Goal: Navigation & Orientation: Find specific page/section

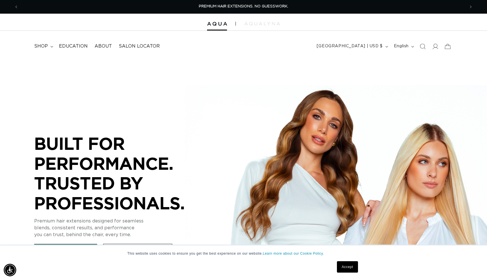
click at [348, 268] on link "Accept" at bounding box center [347, 266] width 21 height 11
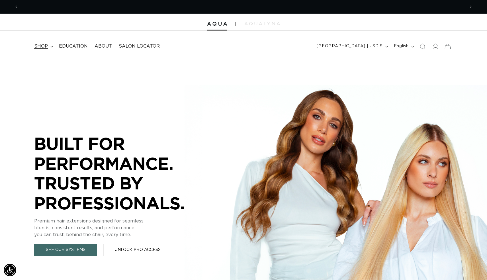
scroll to position [0, 447]
click at [49, 46] on summary "shop" at bounding box center [43, 46] width 25 height 13
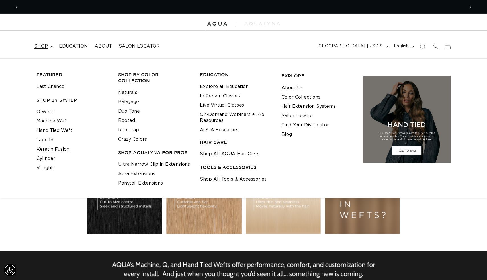
scroll to position [0, 894]
click at [52, 113] on link "Q Weft" at bounding box center [44, 111] width 17 height 9
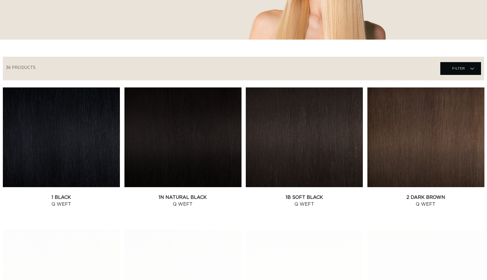
scroll to position [197, 0]
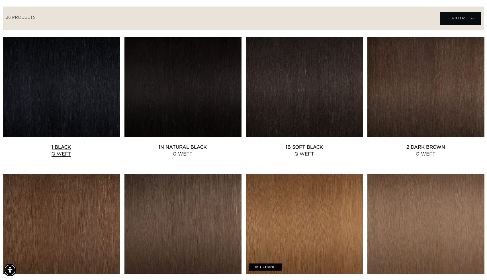
click at [97, 144] on link "1 Black Q Weft" at bounding box center [61, 151] width 117 height 14
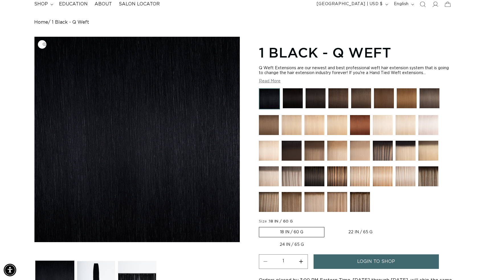
scroll to position [43, 0]
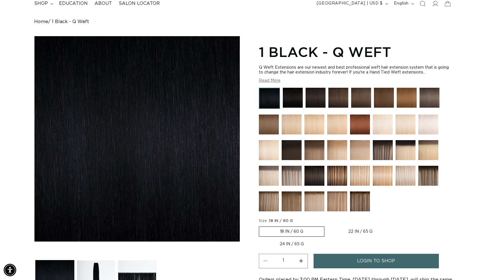
click at [345, 256] on link "login to shop" at bounding box center [376, 261] width 125 height 15
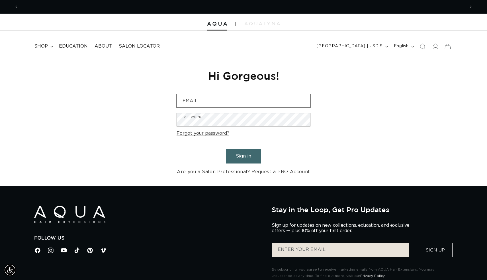
scroll to position [0, 447]
click at [129, 46] on span "Salon Locator" at bounding box center [139, 46] width 41 height 6
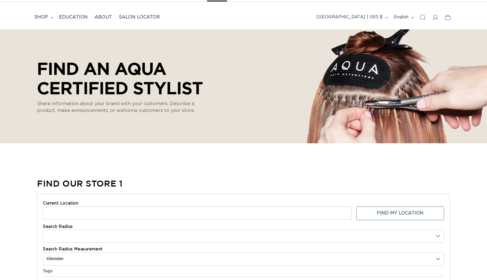
select select "m"
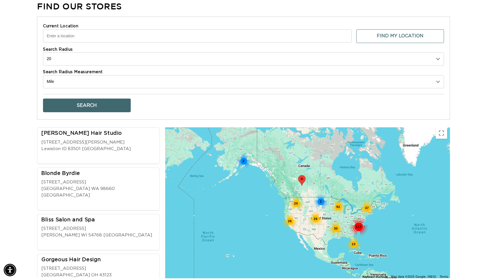
scroll to position [208, 0]
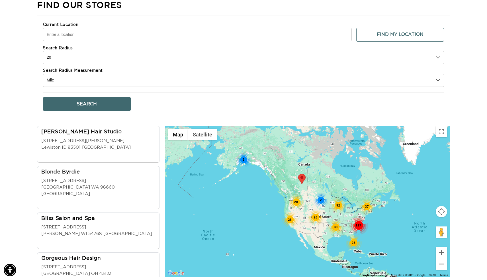
click at [147, 36] on input "Current Location" at bounding box center [197, 34] width 309 height 13
click at [147, 28] on input "f" at bounding box center [197, 34] width 309 height 13
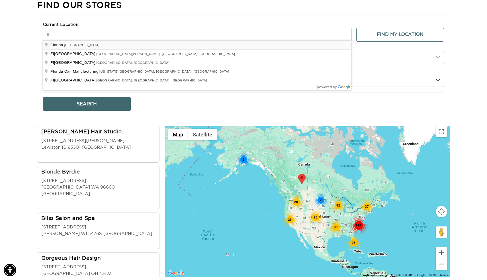
type input "[US_STATE], [GEOGRAPHIC_DATA]"
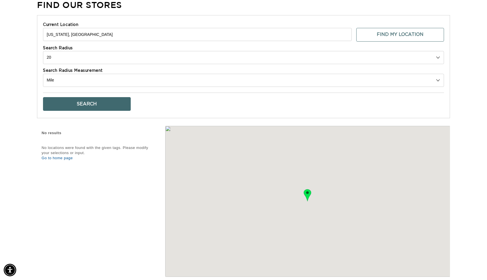
scroll to position [0, 894]
